Goal: Navigation & Orientation: Go to known website

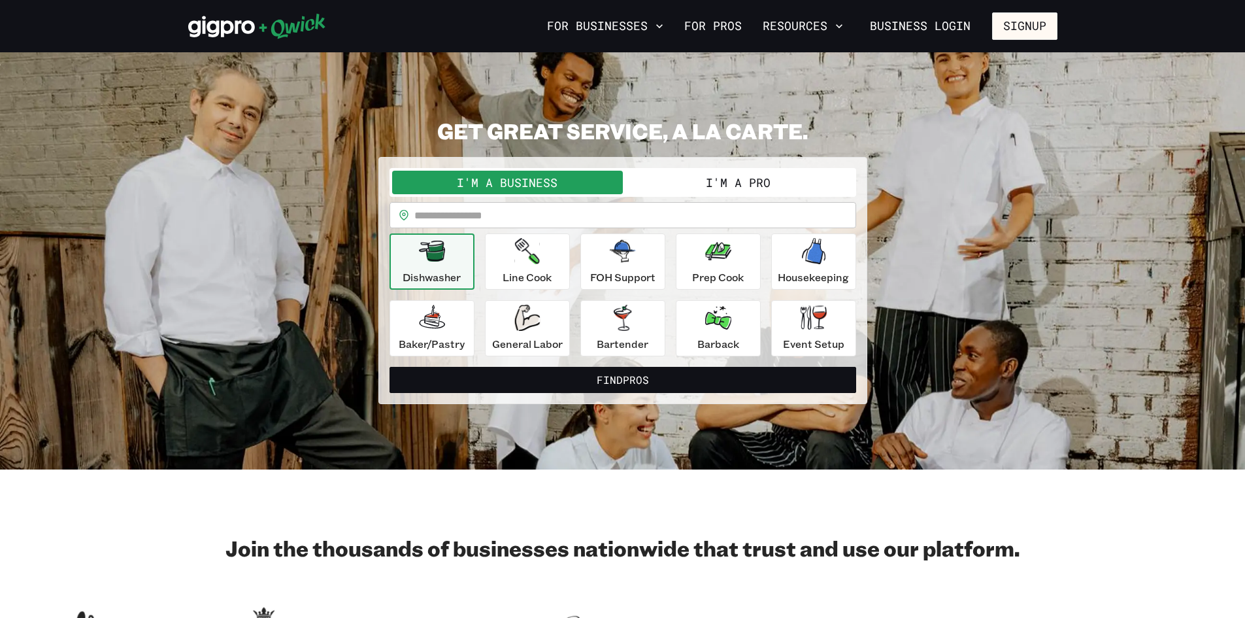
click at [639, 37] on nav "For Businesses For Pros Resources Business Login Signup" at bounding box center [800, 25] width 516 height 27
click at [638, 37] on nav "For Businesses For Pros Resources Business Login Signup" at bounding box center [800, 25] width 516 height 27
click at [635, 33] on button "For Businesses" at bounding box center [605, 26] width 127 height 22
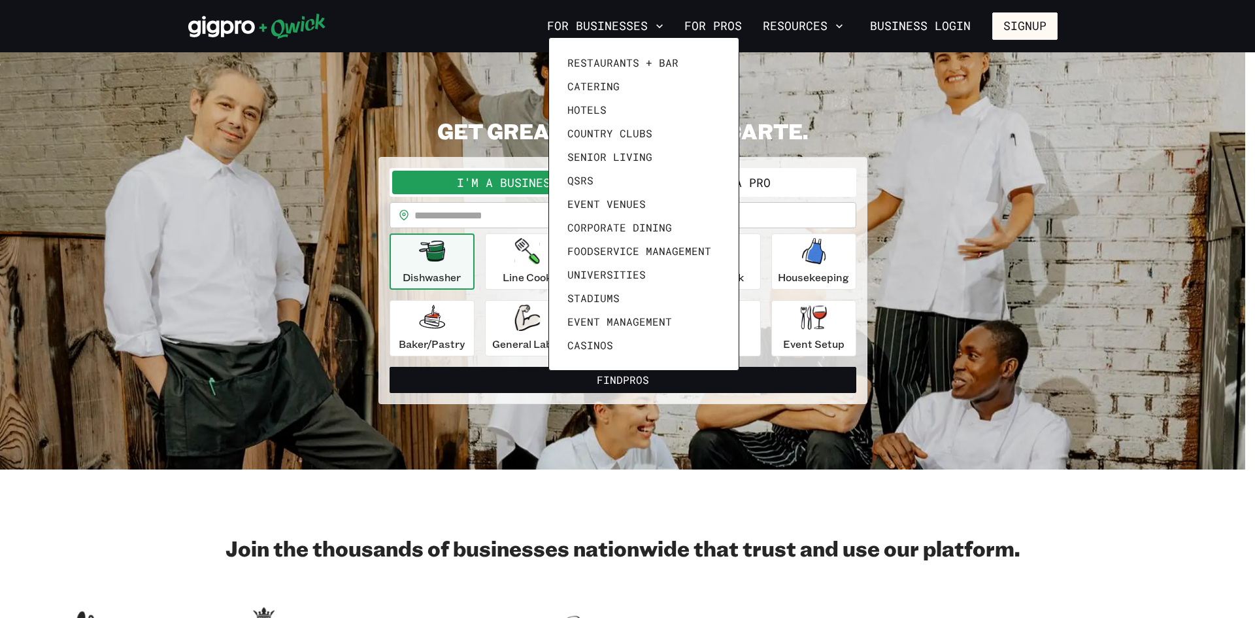
click at [635, 33] on div at bounding box center [627, 309] width 1255 height 618
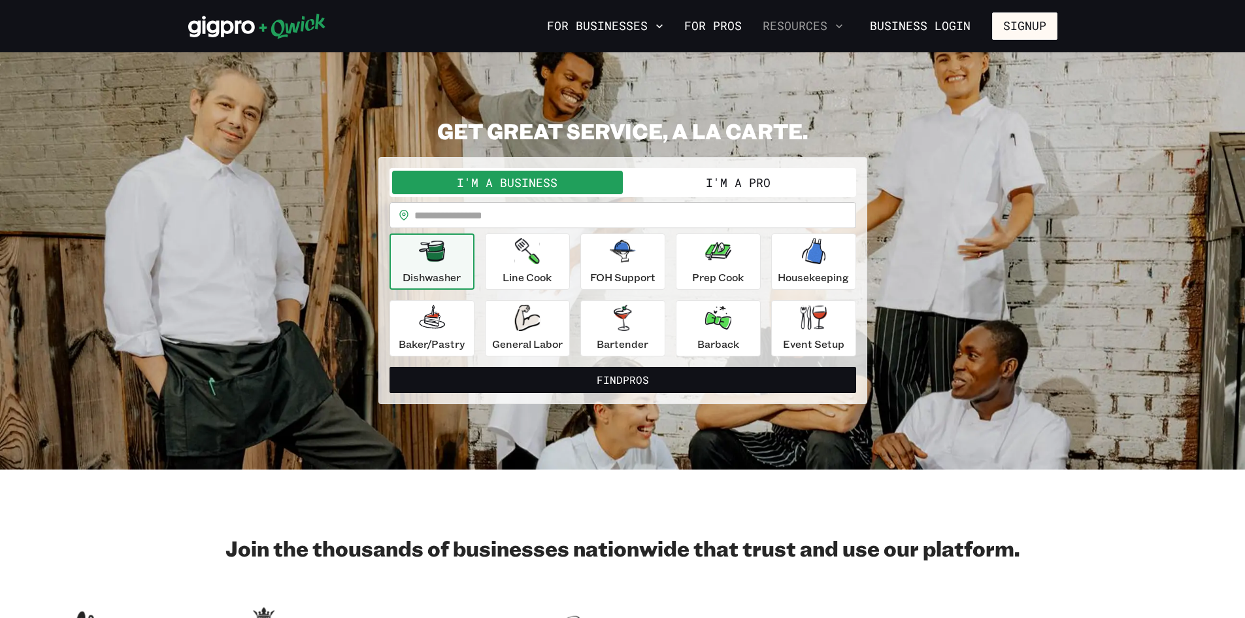
click at [789, 26] on button "Resources" at bounding box center [802, 26] width 91 height 22
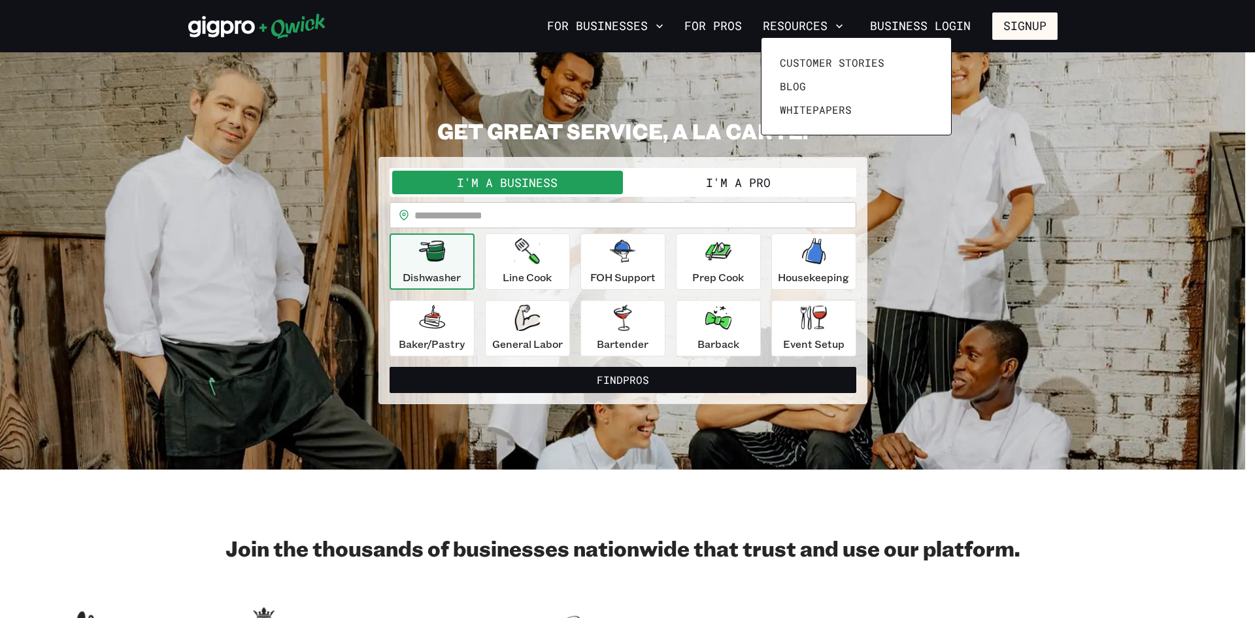
drag, startPoint x: 789, startPoint y: 26, endPoint x: 929, endPoint y: 41, distance: 139.9
click at [792, 26] on div at bounding box center [627, 309] width 1255 height 618
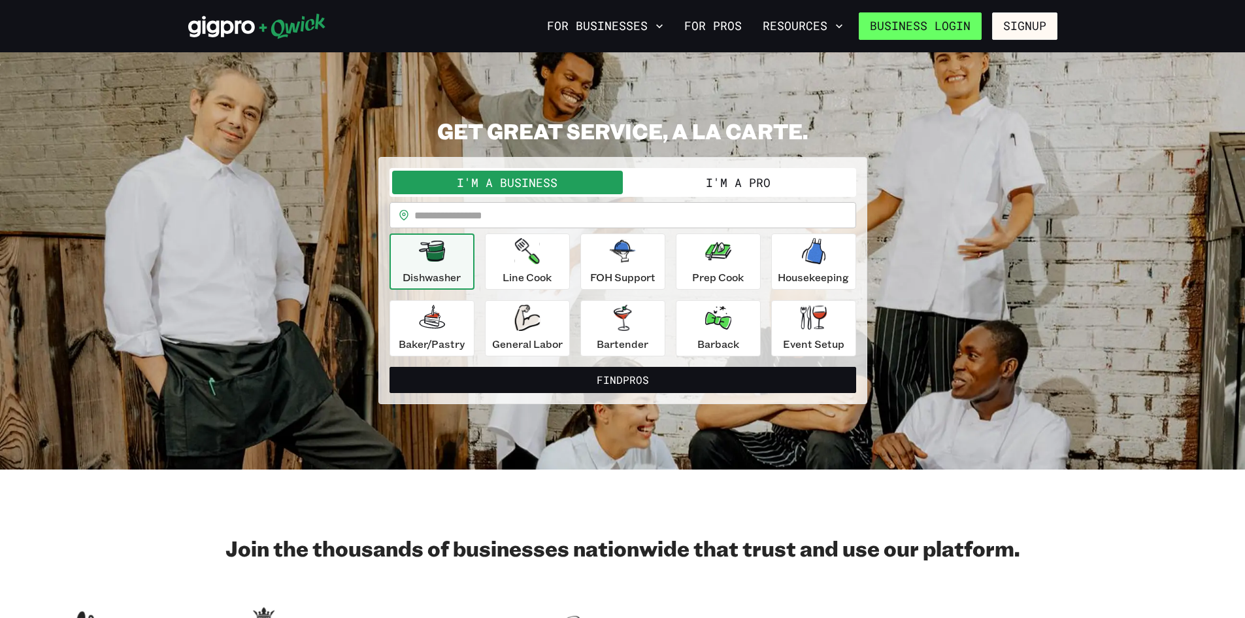
click at [944, 33] on link "Business Login" at bounding box center [920, 25] width 123 height 27
